Goal: Find contact information: Find contact information

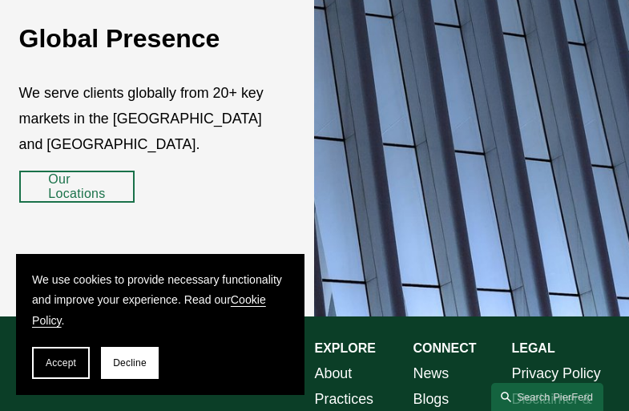
scroll to position [2334, 0]
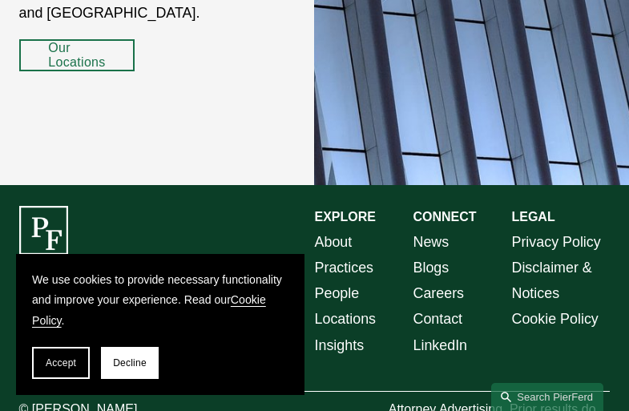
click at [61, 363] on span "Accept" at bounding box center [61, 362] width 30 height 11
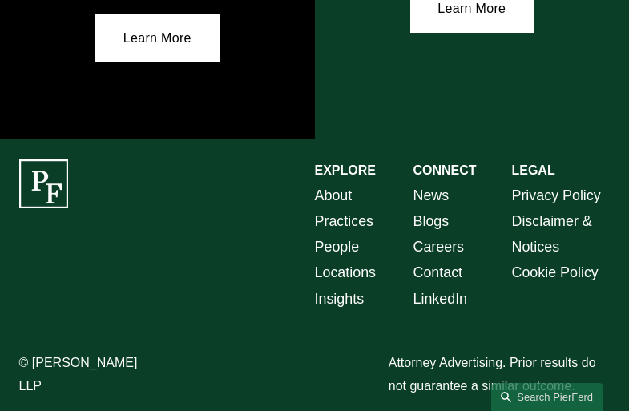
scroll to position [2552, 0]
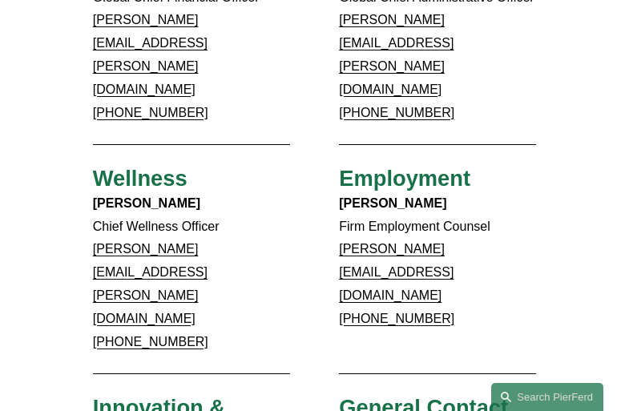
scroll to position [1424, 0]
